Goal: Information Seeking & Learning: Learn about a topic

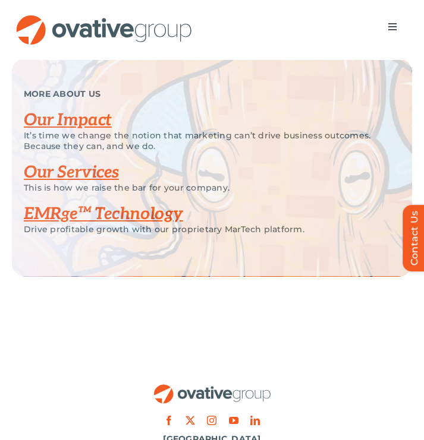
scroll to position [2427, 0]
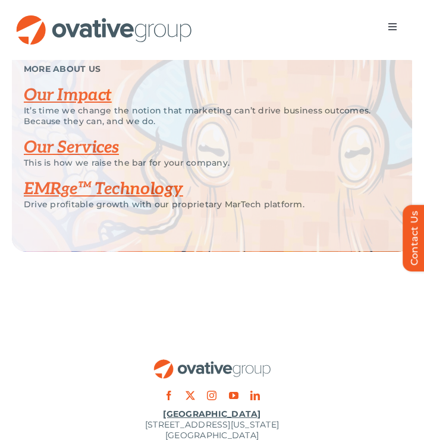
click at [81, 158] on link "Our Services" at bounding box center [71, 148] width 95 height 20
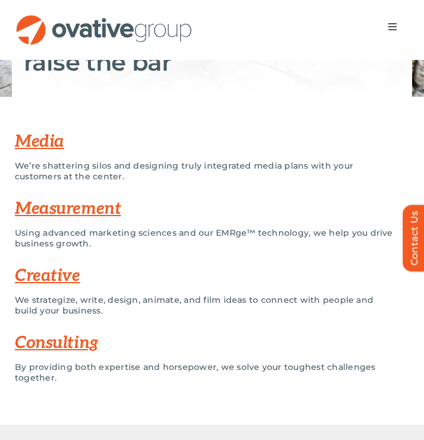
scroll to position [212, 0]
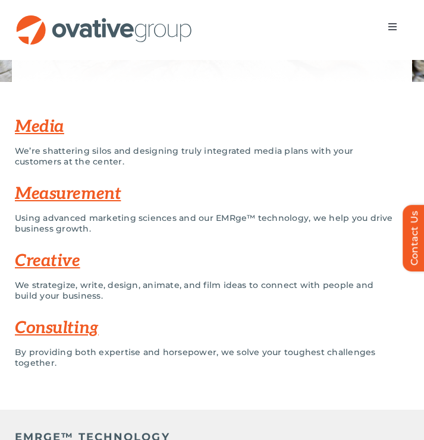
click at [43, 122] on link "Media" at bounding box center [39, 127] width 49 height 20
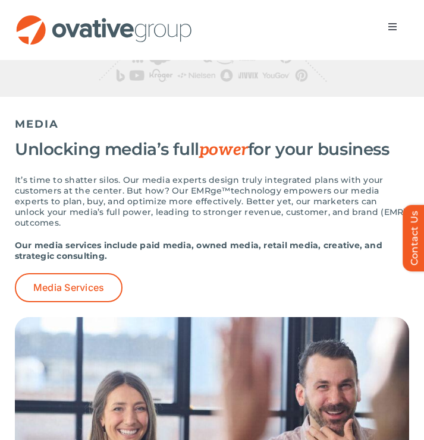
scroll to position [968, 0]
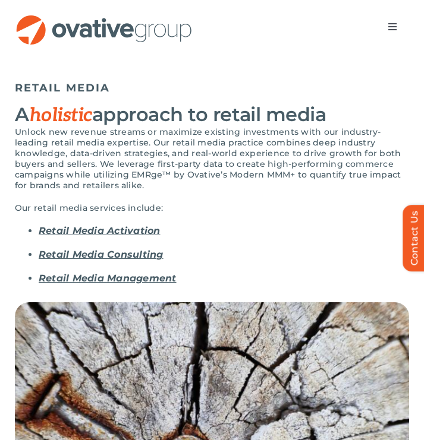
scroll to position [80, 0]
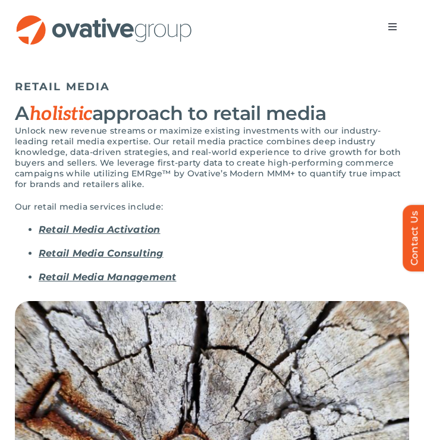
click at [219, 175] on p "Unlock new revenue streams or maximize existing investments with our industry-l…" at bounding box center [212, 157] width 394 height 64
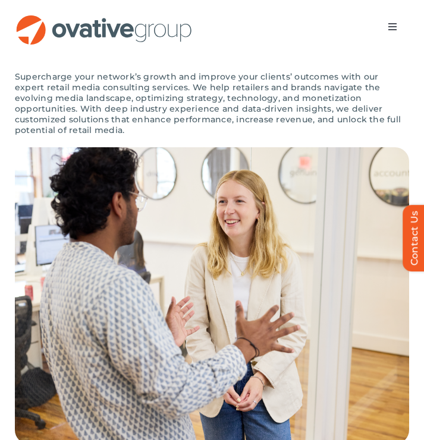
scroll to position [2189, 0]
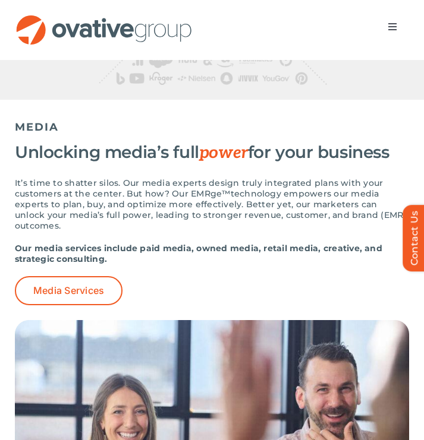
scroll to position [968, 0]
